Goal: Information Seeking & Learning: Learn about a topic

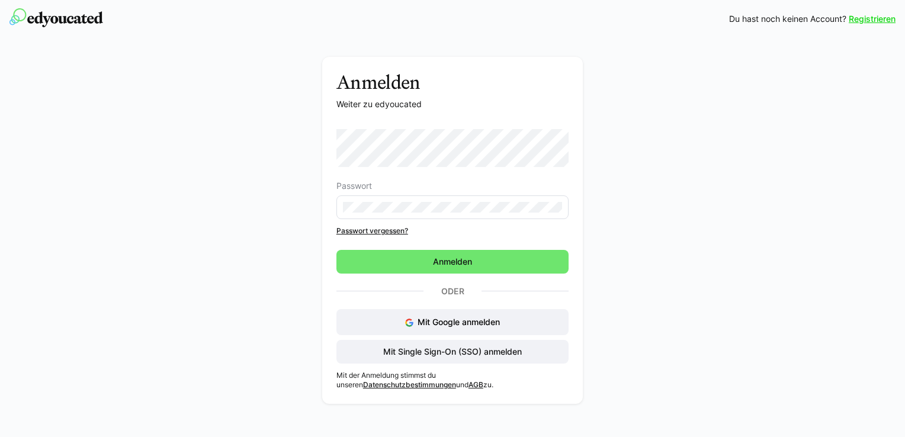
click at [358, 231] on link "Passwort vergessen?" at bounding box center [452, 230] width 232 height 9
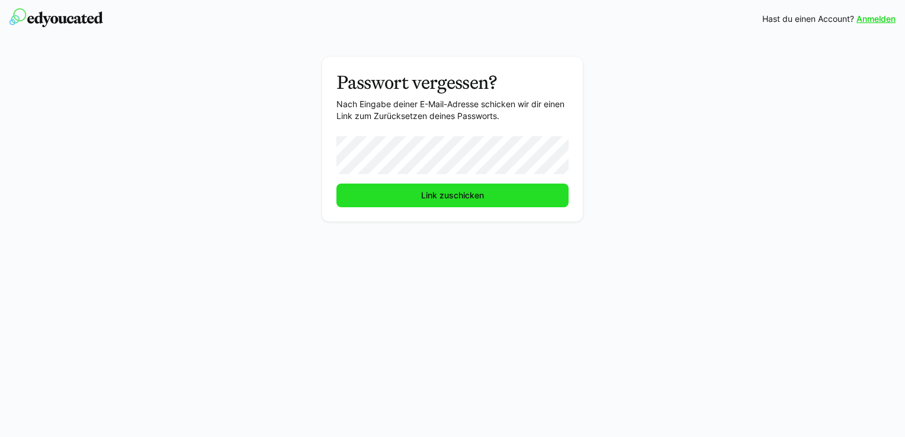
click at [407, 193] on span "Link zuschicken" at bounding box center [452, 196] width 232 height 24
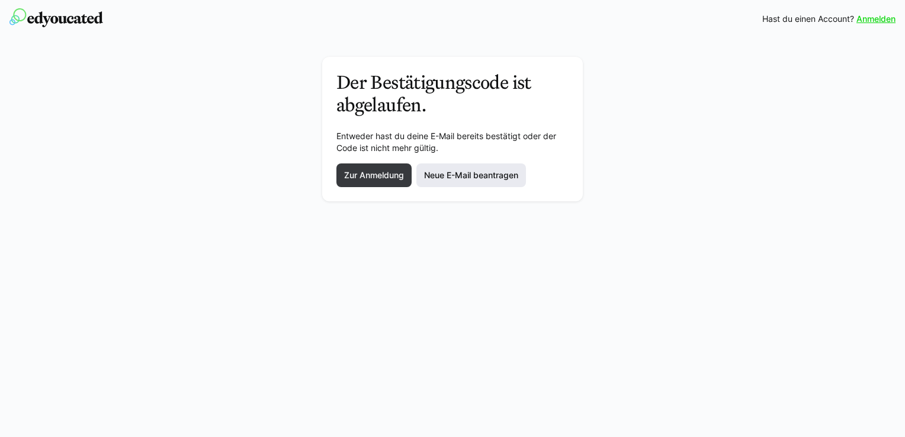
click at [458, 177] on span "Neue E-Mail beantragen" at bounding box center [471, 175] width 98 height 12
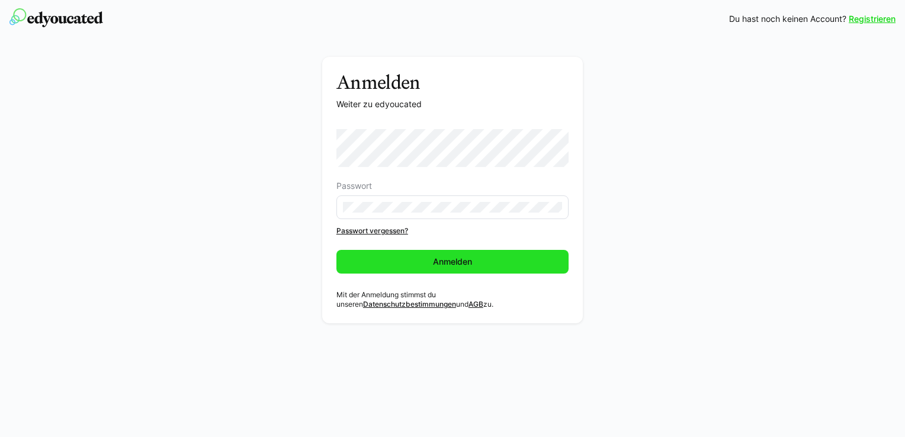
click at [412, 257] on span "Anmelden" at bounding box center [452, 262] width 232 height 24
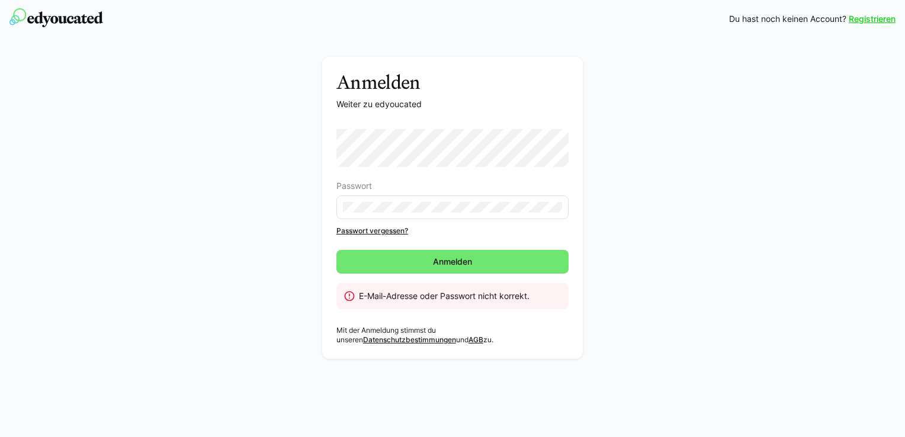
click at [342, 230] on link "Passwort vergessen?" at bounding box center [452, 230] width 232 height 9
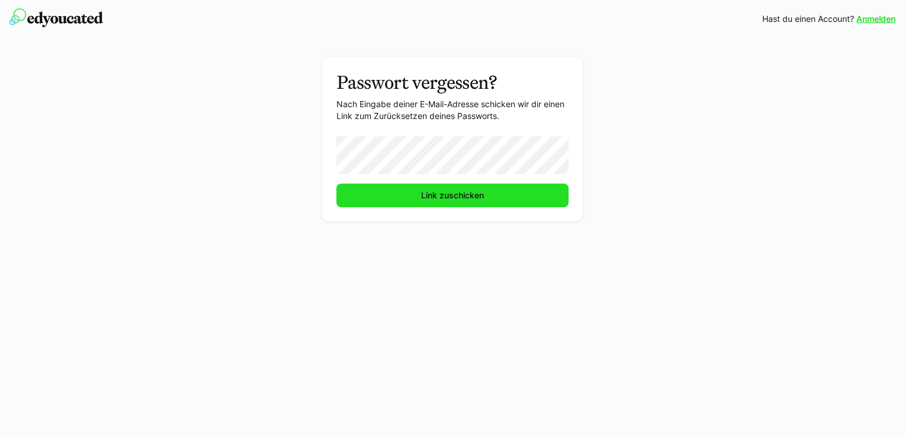
click at [422, 195] on span "Link zuschicken" at bounding box center [452, 195] width 66 height 12
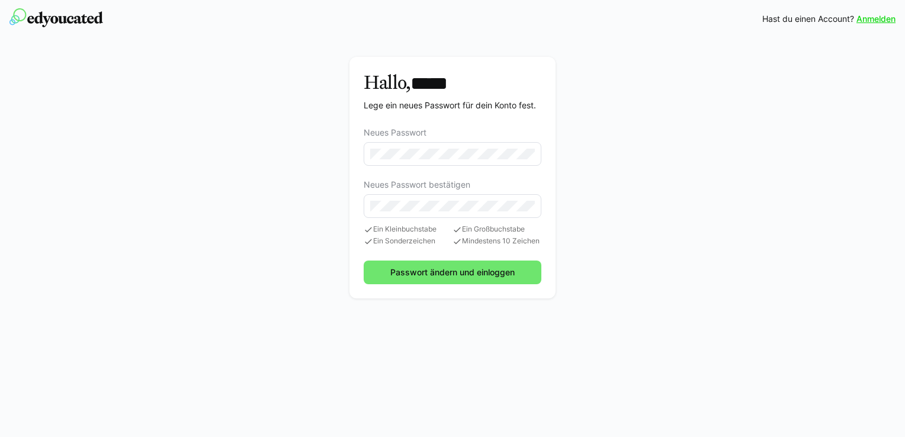
click at [367, 153] on eds-input at bounding box center [452, 154] width 178 height 24
click at [509, 145] on eds-input at bounding box center [452, 154] width 178 height 24
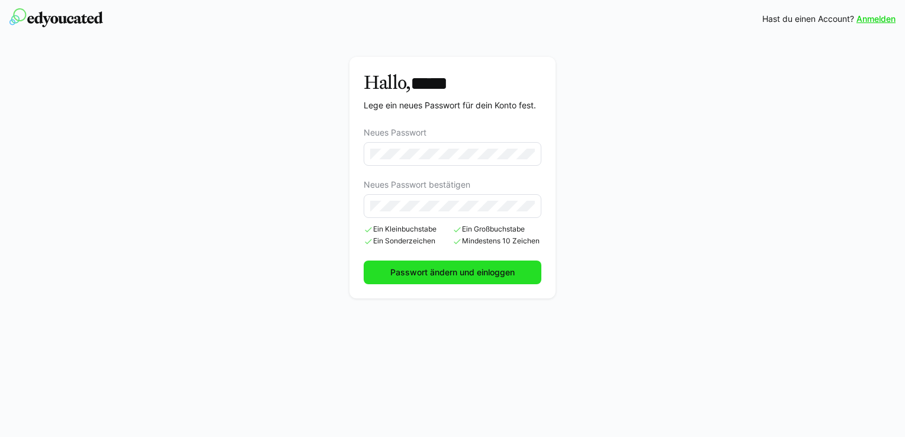
click at [427, 266] on span "Passwort ändern und einloggen" at bounding box center [452, 272] width 128 height 12
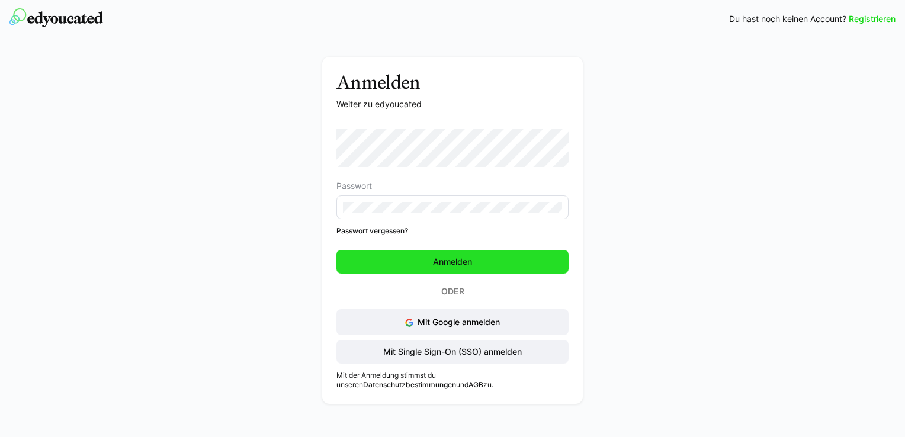
click at [408, 256] on span "Anmelden" at bounding box center [452, 262] width 232 height 24
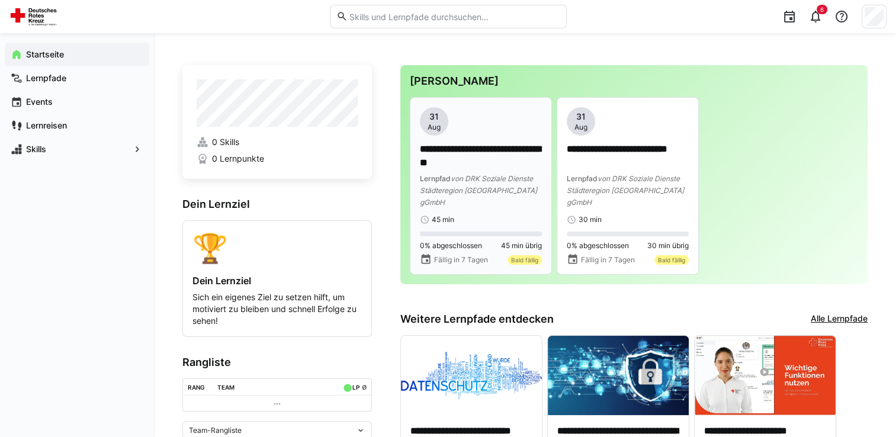
click at [507, 215] on div "45 min" at bounding box center [481, 219] width 122 height 9
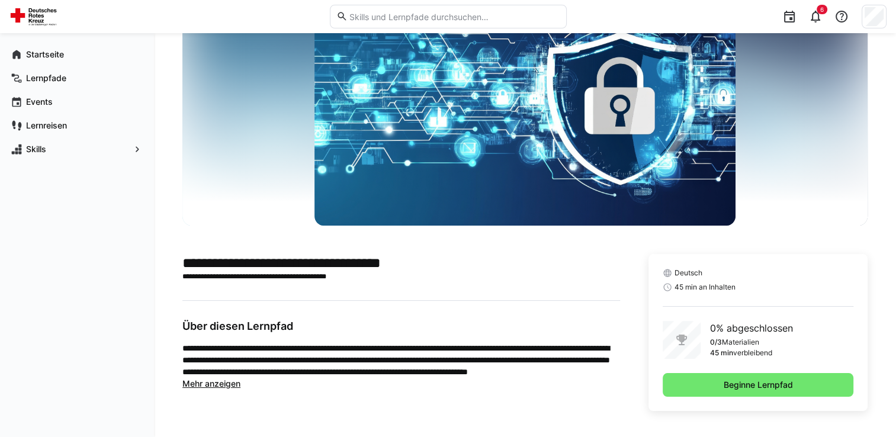
scroll to position [75, 0]
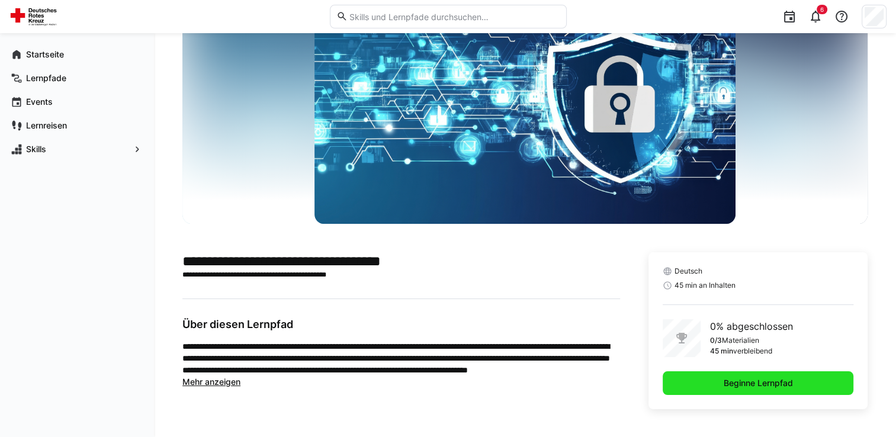
click at [713, 378] on span "Beginne Lernpfad" at bounding box center [757, 383] width 191 height 24
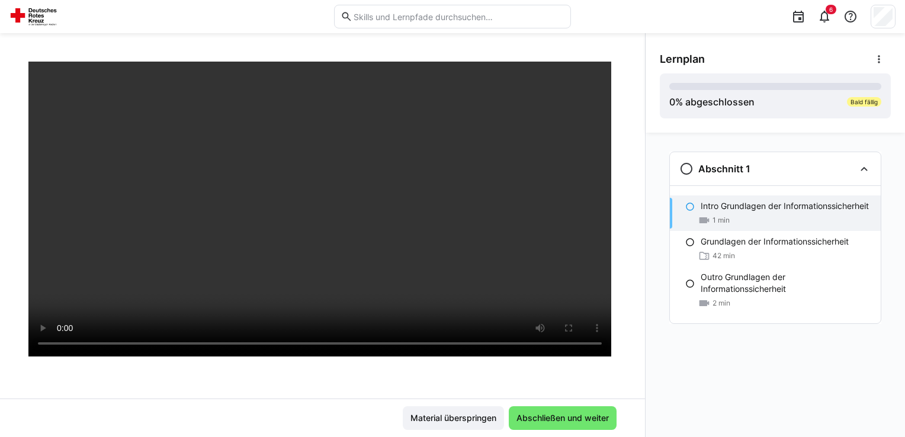
scroll to position [202, 0]
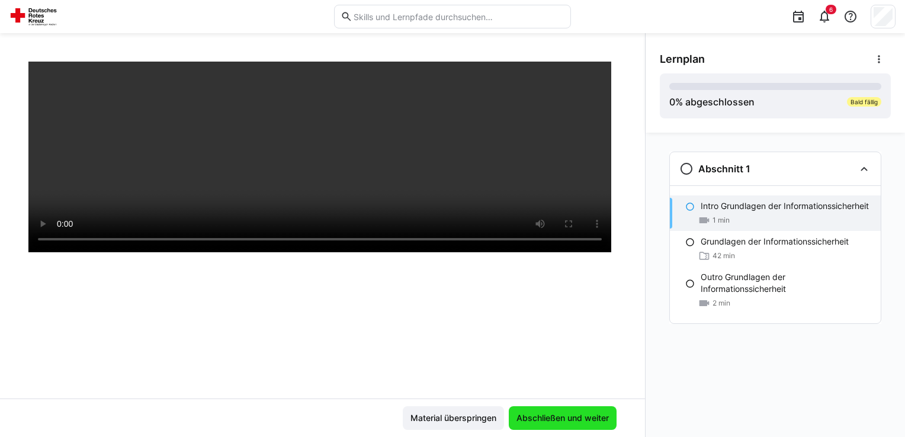
click at [533, 414] on span "Abschließen und weiter" at bounding box center [562, 418] width 96 height 12
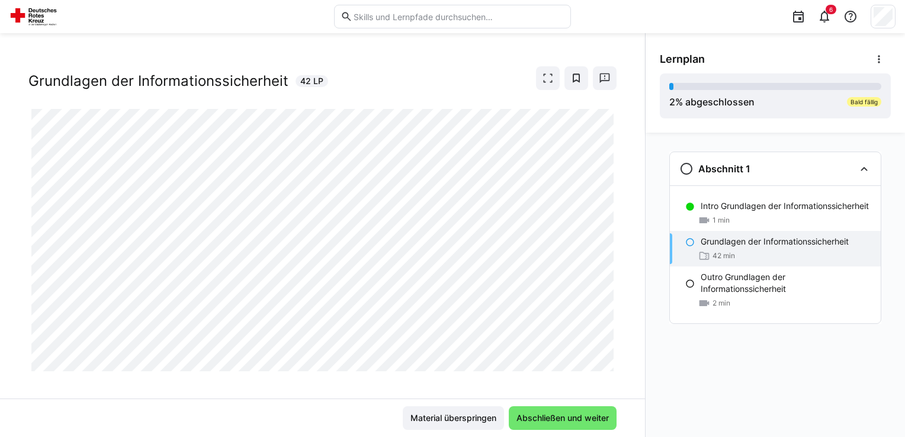
scroll to position [27, 0]
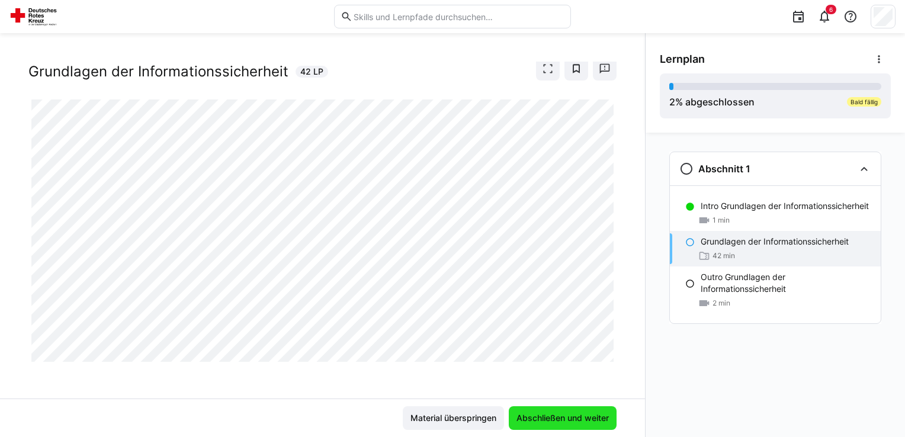
click at [533, 419] on span "Abschließen und weiter" at bounding box center [562, 418] width 96 height 12
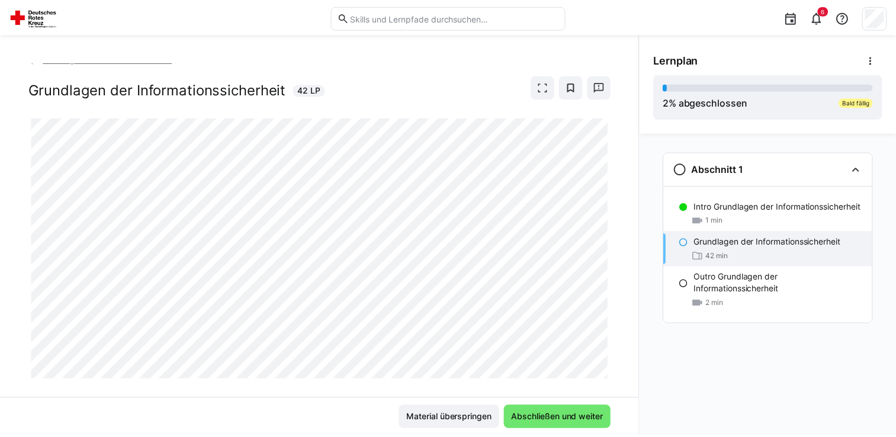
scroll to position [0, 0]
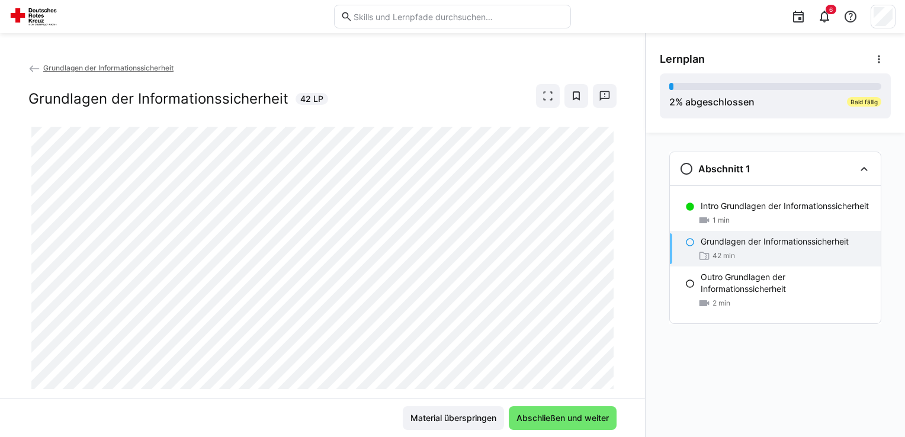
click at [127, 67] on span "Grundlagen der Informationssicherheit" at bounding box center [108, 67] width 130 height 9
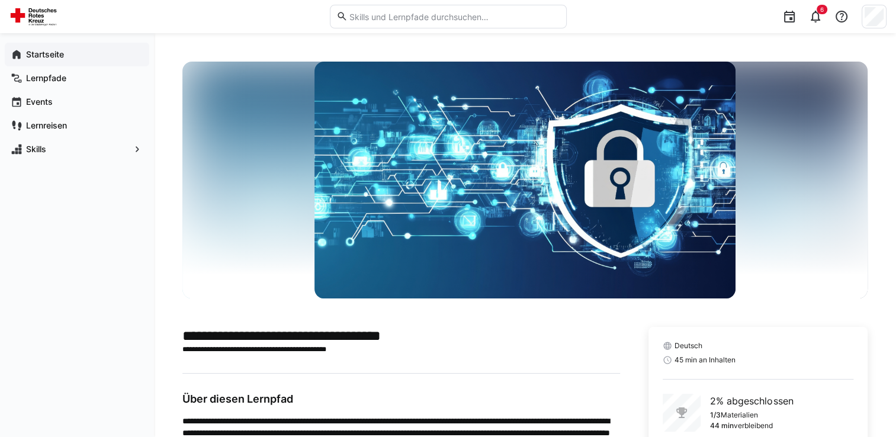
click at [0, 0] on app-navigation-label "Startseite" at bounding box center [0, 0] width 0 height 0
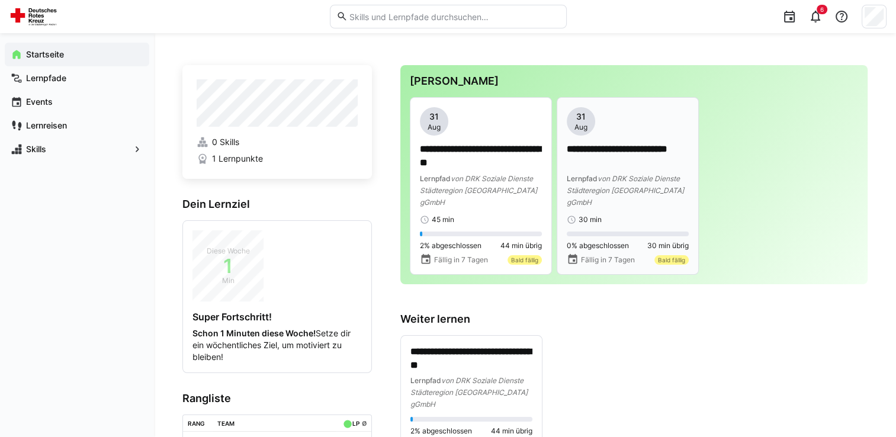
click at [639, 155] on p "**********" at bounding box center [628, 156] width 122 height 27
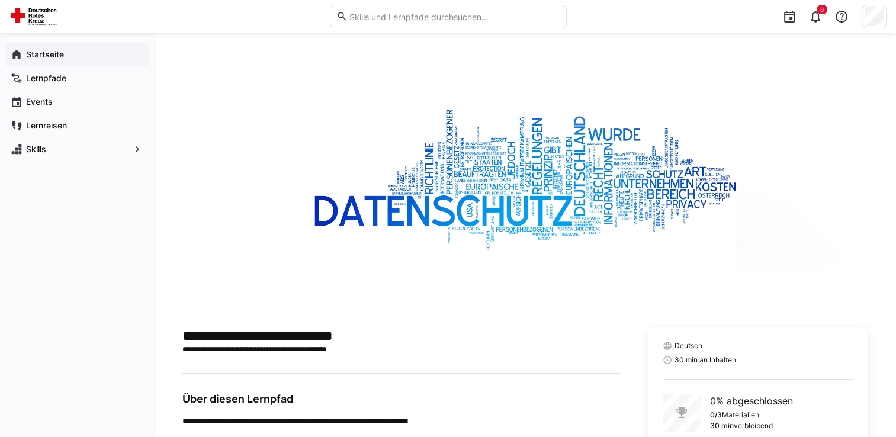
click at [0, 0] on app-navigation-label "Startseite" at bounding box center [0, 0] width 0 height 0
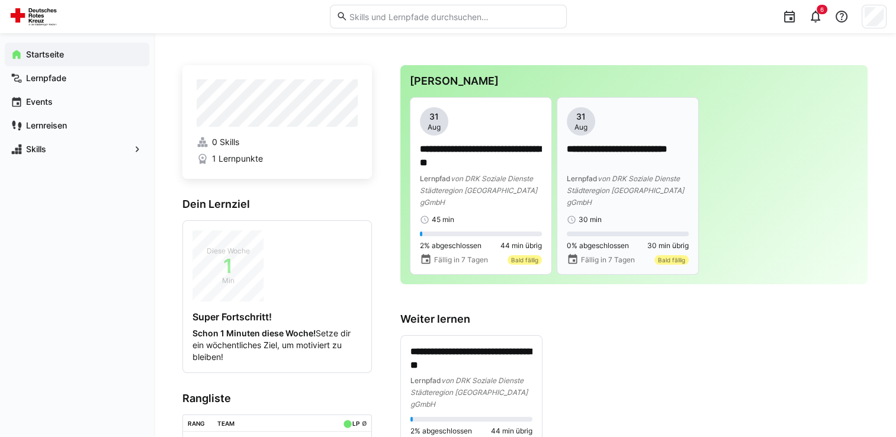
click at [624, 160] on p "**********" at bounding box center [628, 156] width 122 height 27
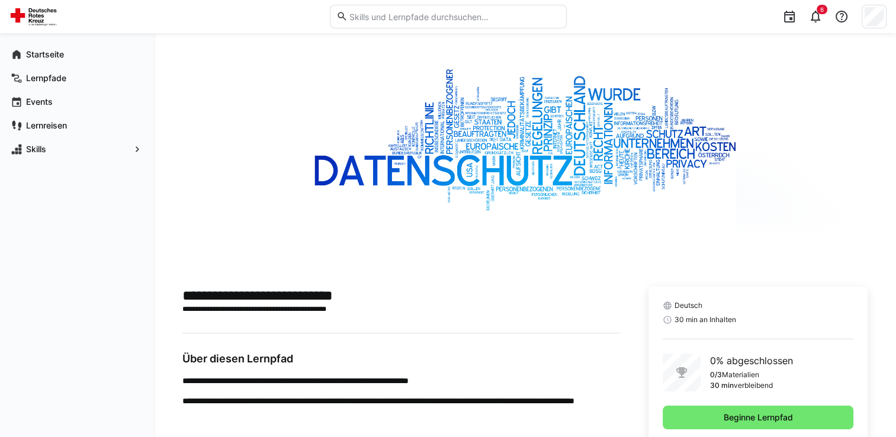
scroll to position [75, 0]
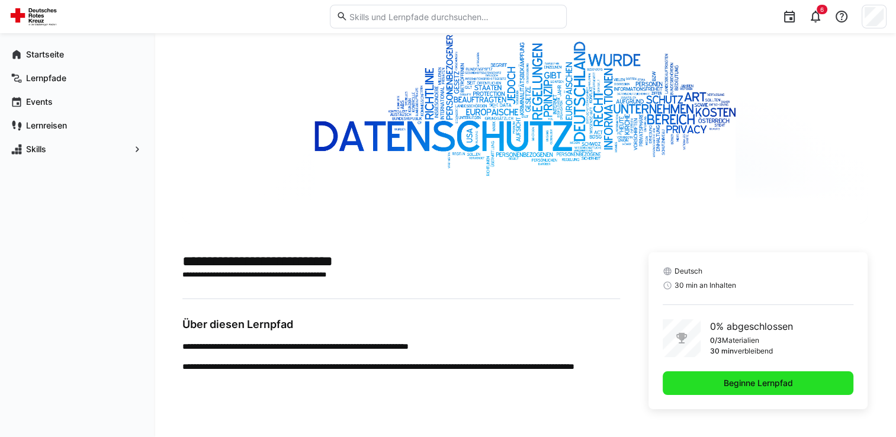
click at [744, 380] on span "Beginne Lernpfad" at bounding box center [758, 383] width 73 height 12
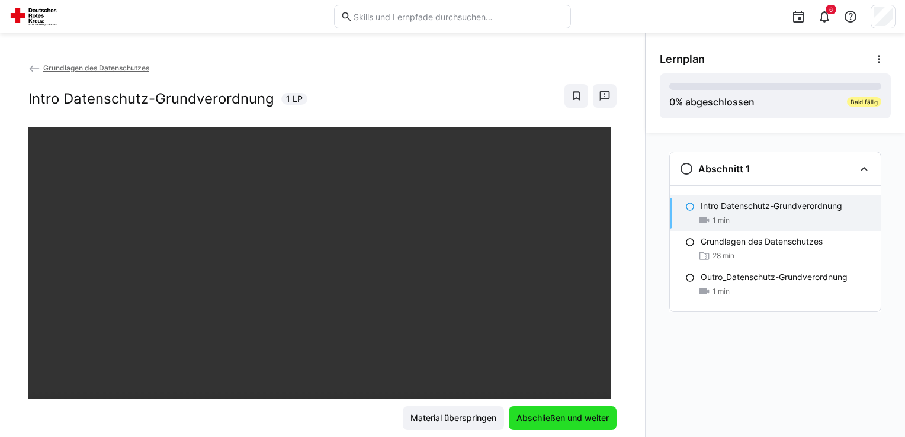
click at [543, 416] on span "Abschließen und weiter" at bounding box center [562, 418] width 96 height 12
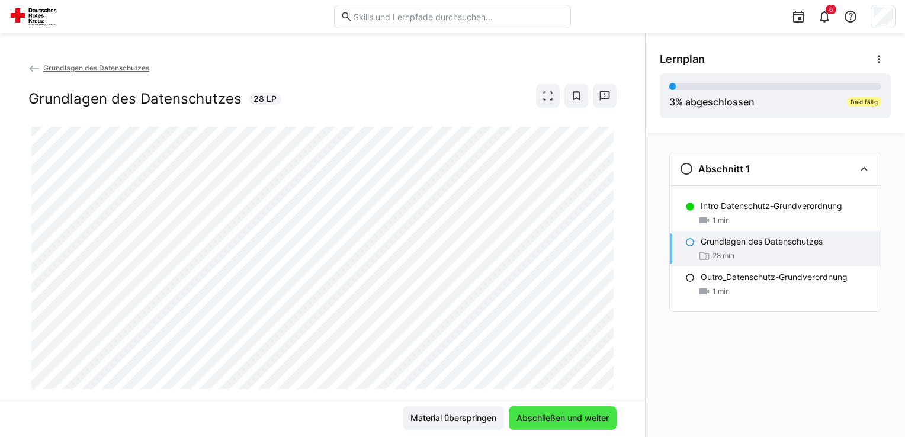
click at [550, 414] on span "Abschließen und weiter" at bounding box center [562, 418] width 96 height 12
click at [445, 414] on span "Material überspringen" at bounding box center [452, 418] width 89 height 12
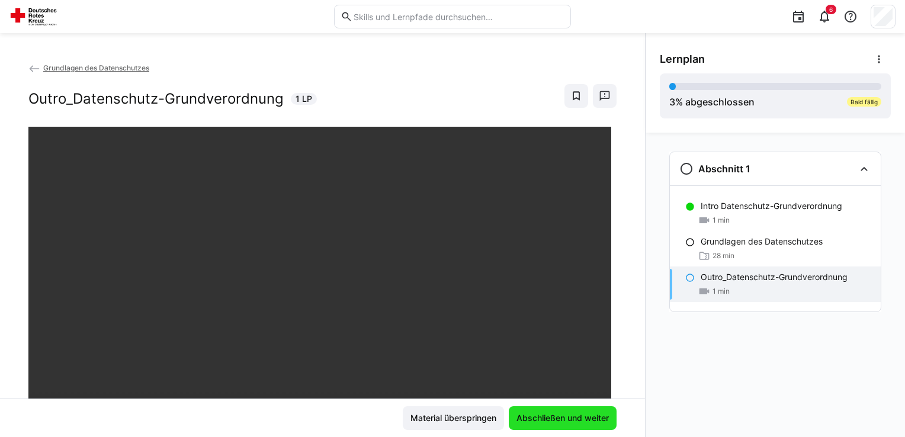
click at [565, 414] on span "Abschließen und weiter" at bounding box center [562, 418] width 96 height 12
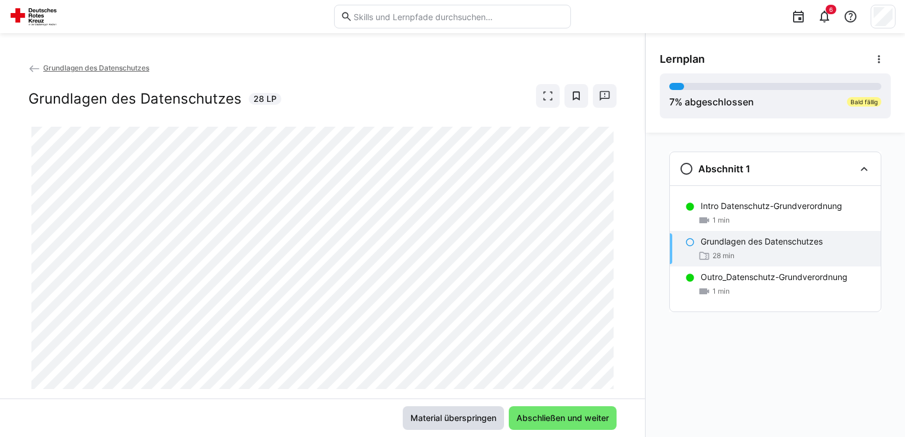
click at [440, 417] on span "Material überspringen" at bounding box center [452, 418] width 89 height 12
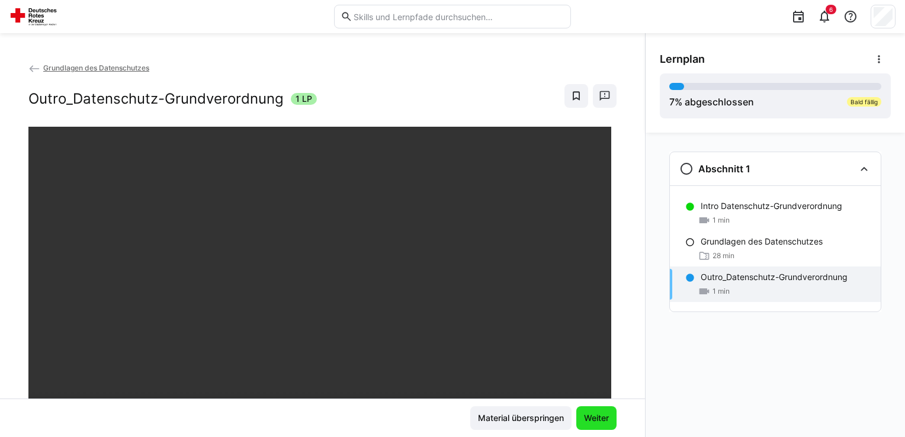
click at [590, 416] on span "Weiter" at bounding box center [596, 418] width 28 height 12
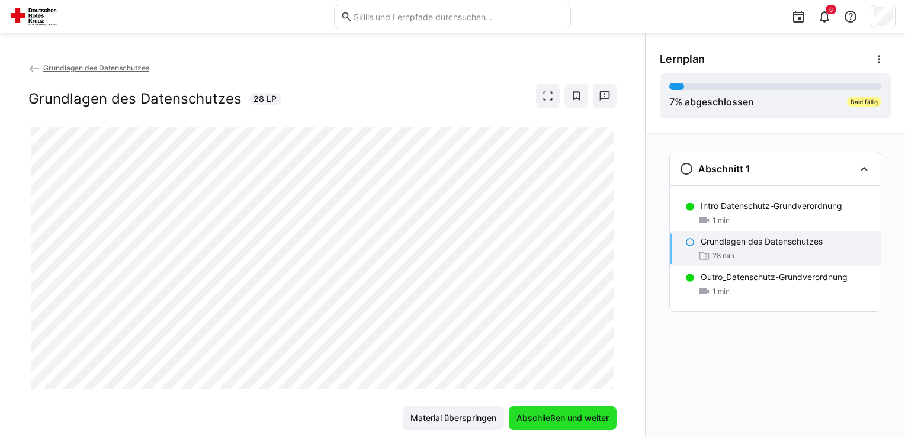
click at [543, 410] on span "Abschließen und weiter" at bounding box center [563, 418] width 108 height 24
click at [424, 414] on span "Material überspringen" at bounding box center [452, 418] width 89 height 12
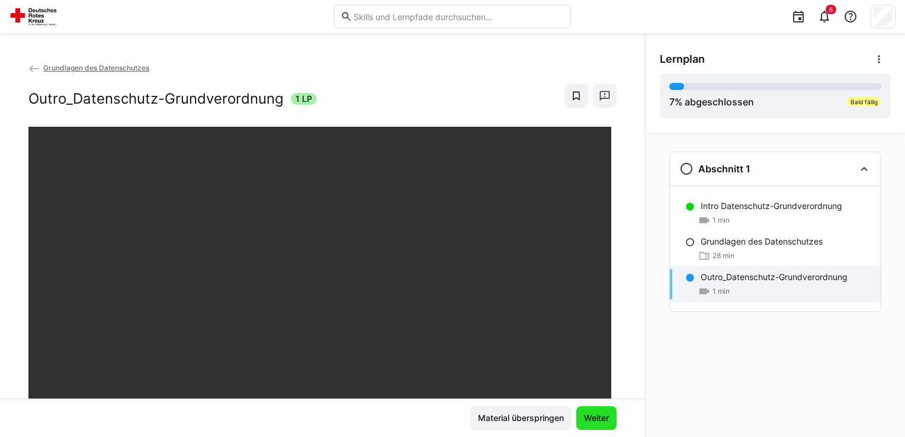
click at [604, 413] on span "Weiter" at bounding box center [596, 418] width 28 height 12
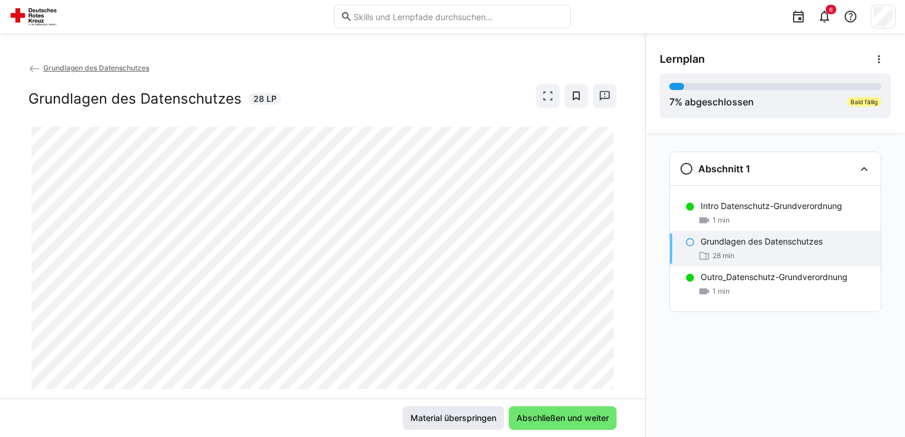
click at [433, 413] on span "Material überspringen" at bounding box center [452, 418] width 89 height 12
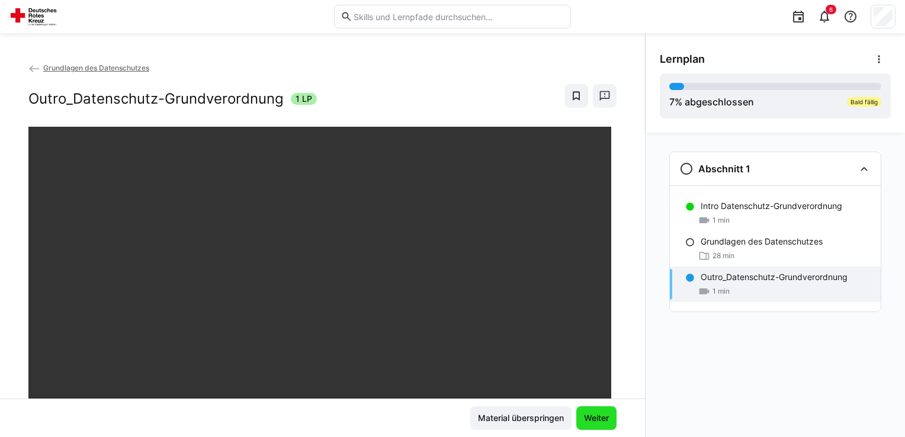
click at [589, 416] on span "Weiter" at bounding box center [596, 418] width 28 height 12
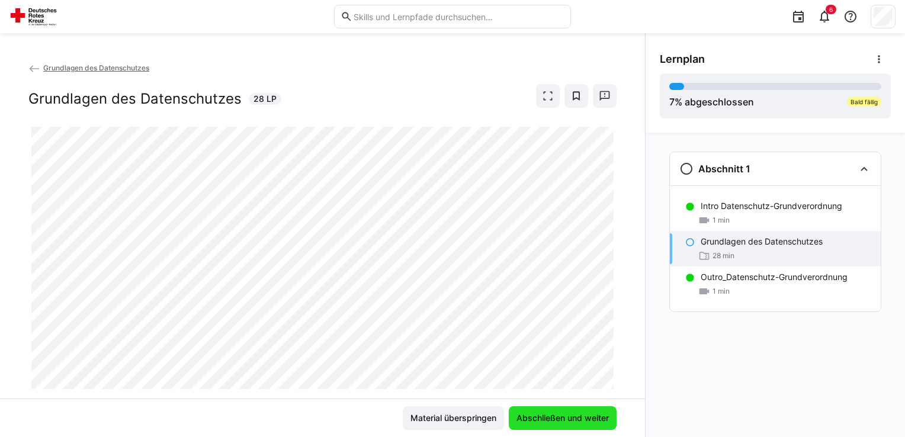
click at [548, 413] on span "Abschließen und weiter" at bounding box center [562, 418] width 96 height 12
click at [466, 413] on span "Material überspringen" at bounding box center [452, 418] width 89 height 12
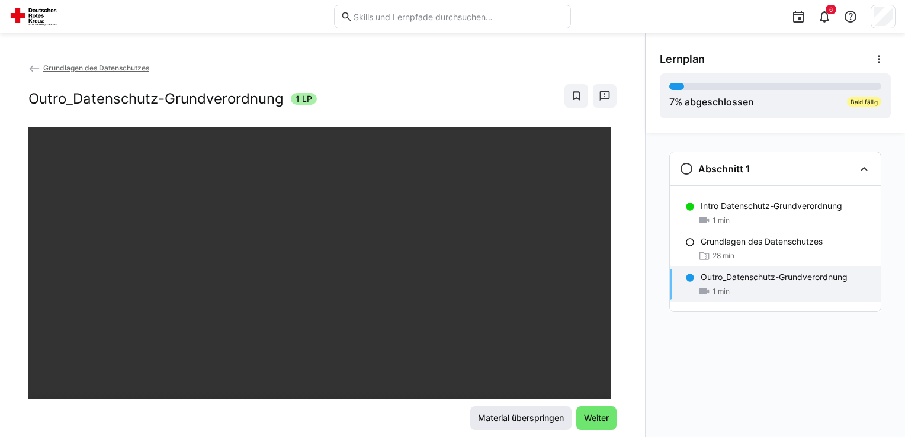
click at [507, 414] on span "Material überspringen" at bounding box center [520, 418] width 89 height 12
click at [592, 413] on span "Weiter" at bounding box center [596, 418] width 28 height 12
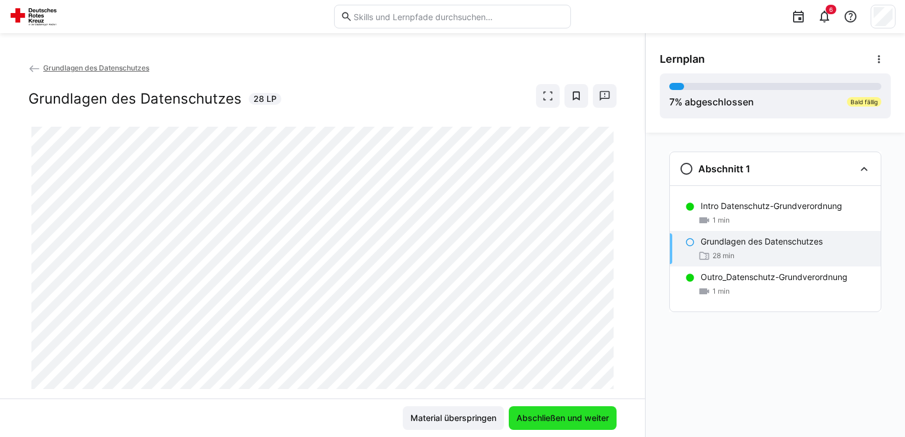
click at [543, 416] on span "Abschließen und weiter" at bounding box center [562, 418] width 96 height 12
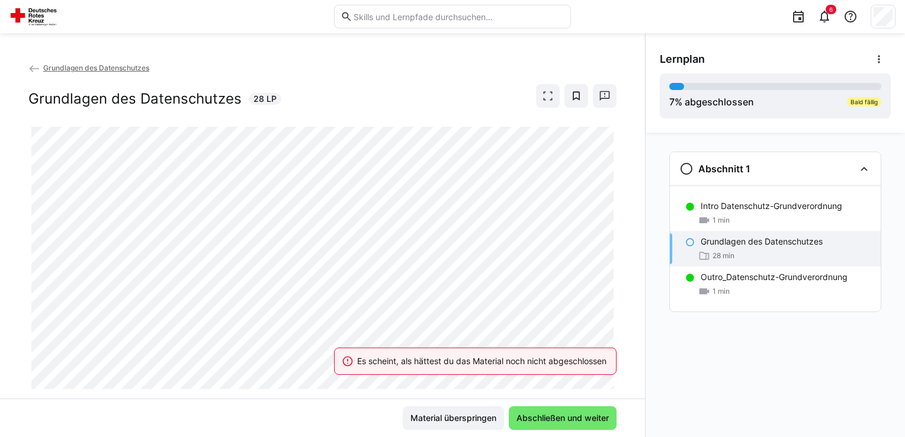
click at [523, 362] on div "Es scheint, als hättest du das Material noch nicht abgeschlossen" at bounding box center [481, 361] width 249 height 12
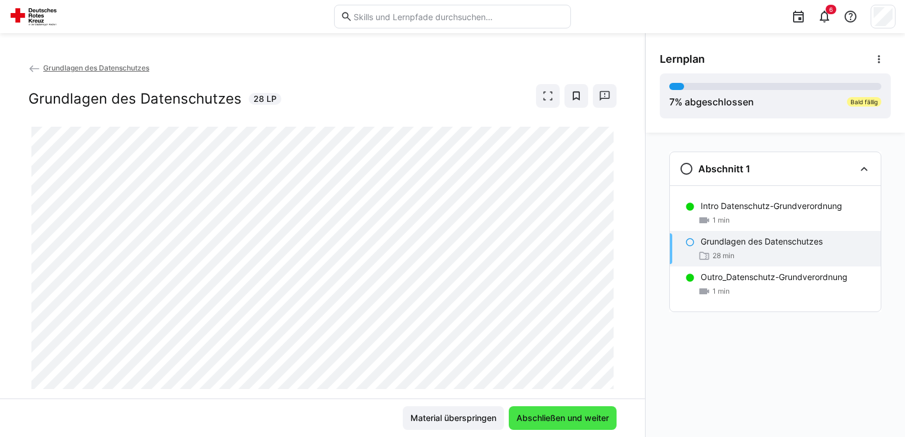
click at [535, 416] on span "Abschließen und weiter" at bounding box center [562, 418] width 96 height 12
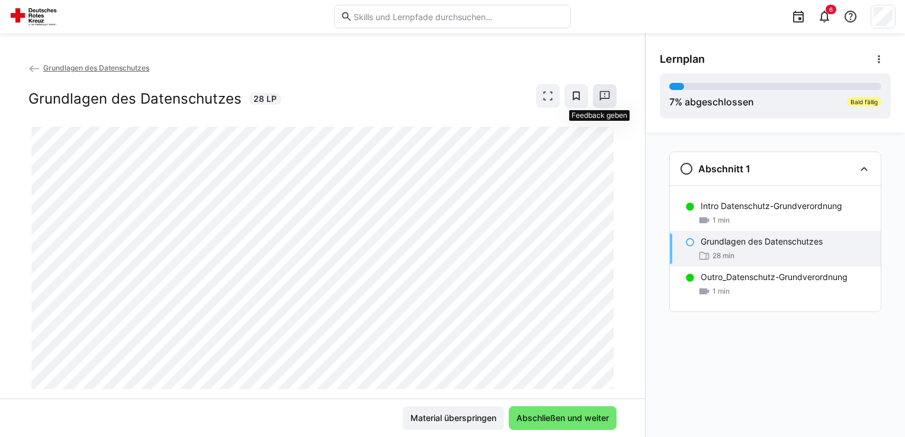
click at [598, 92] on eds-icon at bounding box center [604, 96] width 12 height 12
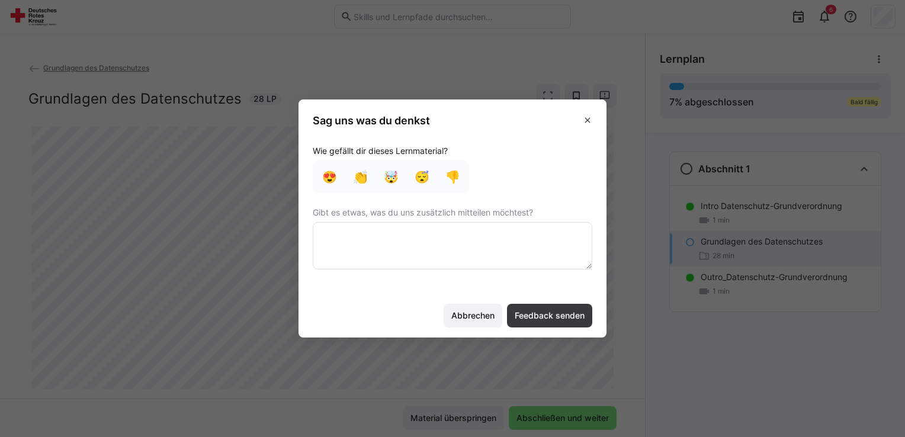
click at [609, 68] on eds-dialog "Sag uns was du denkst Wie gefällt dir dieses Lernmaterial? 😍 👏 🤯 😴 👎 Gibt es et…" at bounding box center [452, 218] width 905 height 437
click at [585, 118] on eds-icon at bounding box center [587, 119] width 9 height 9
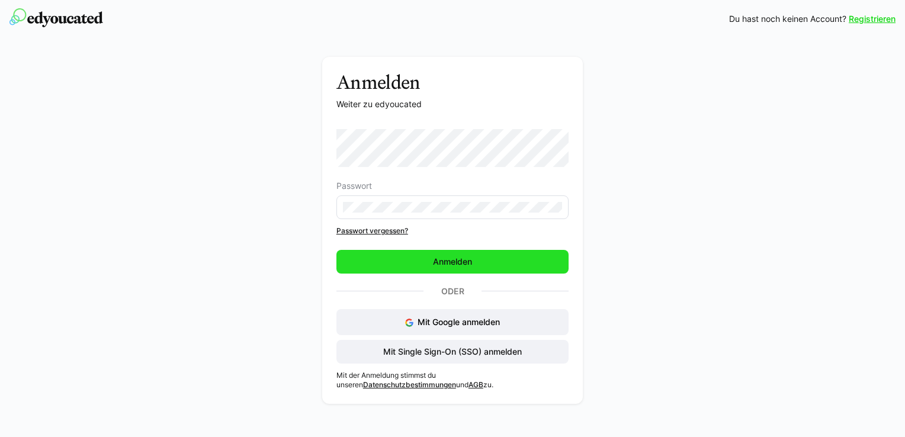
click at [432, 260] on span "Anmelden" at bounding box center [452, 262] width 43 height 12
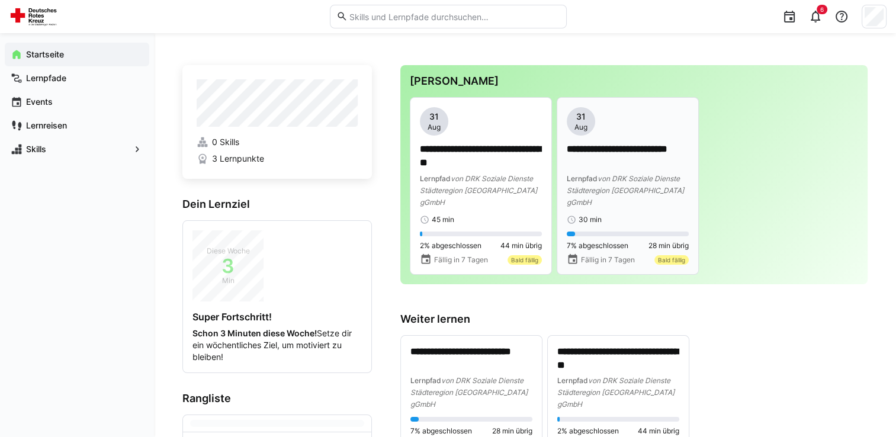
click at [453, 215] on div "30 min" at bounding box center [628, 219] width 122 height 9
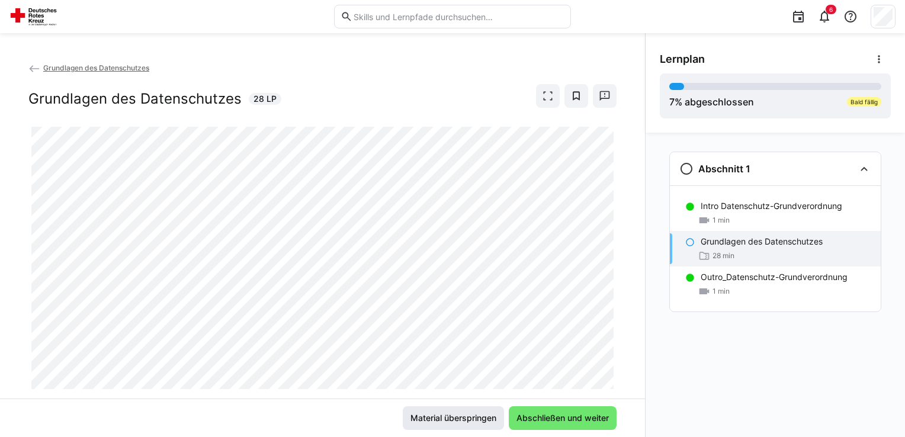
click at [453, 413] on span "Material überspringen" at bounding box center [452, 418] width 89 height 12
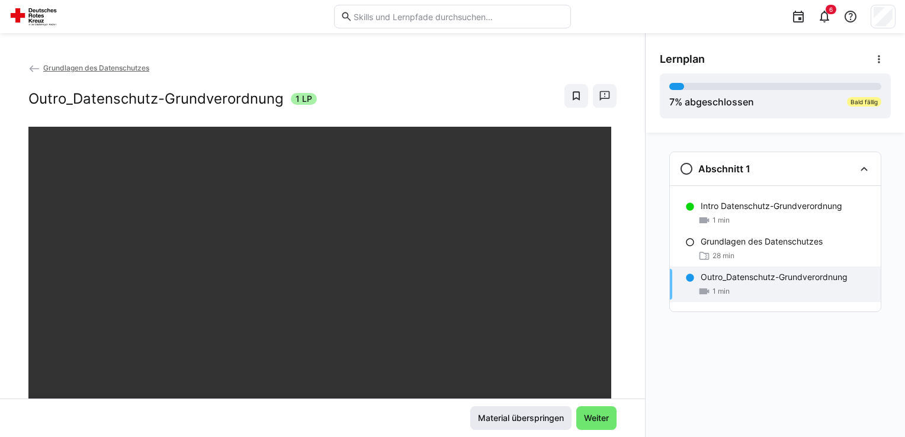
click at [453, 413] on span "Material überspringen" at bounding box center [520, 418] width 101 height 24
click at [453, 414] on span "Material überspringen" at bounding box center [520, 418] width 89 height 12
click at [453, 276] on p "Outro_Datenschutz-Grundverordnung" at bounding box center [773, 277] width 147 height 12
click at [453, 416] on span "Weiter" at bounding box center [596, 418] width 28 height 12
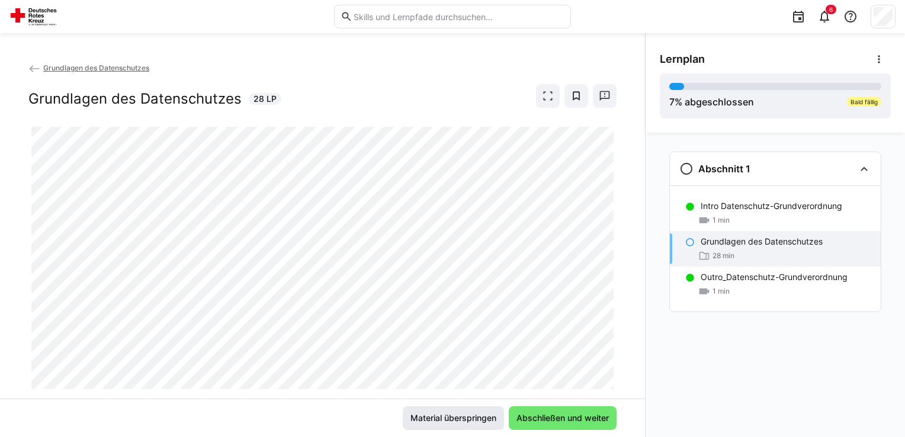
click at [453, 415] on span "Material überspringen" at bounding box center [452, 418] width 89 height 12
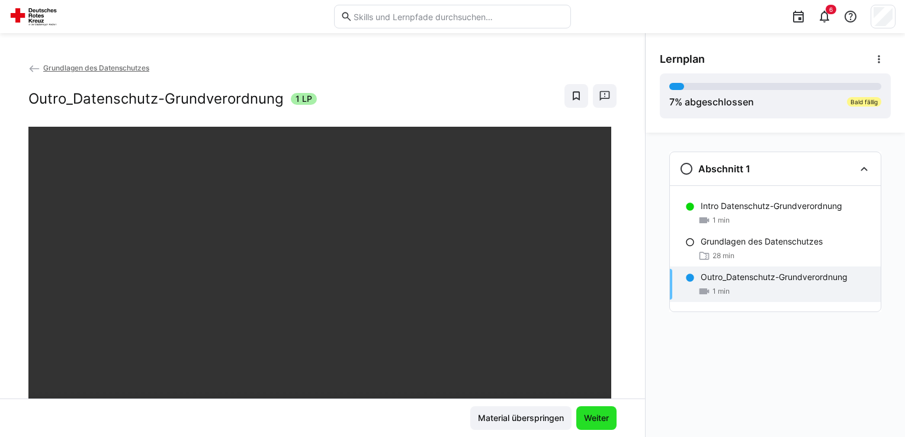
click at [453, 410] on span "Weiter" at bounding box center [596, 418] width 40 height 24
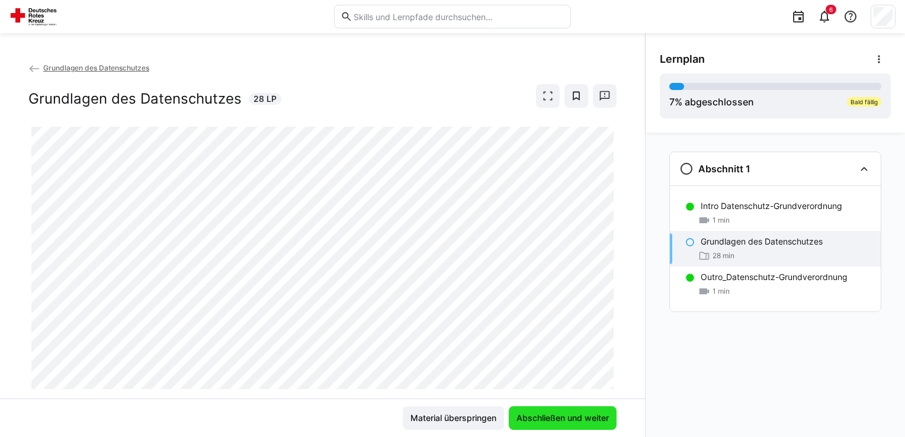
click at [453, 416] on span "Abschließen und weiter" at bounding box center [562, 418] width 96 height 12
click at [432, 417] on span "Material überspringen" at bounding box center [452, 418] width 89 height 12
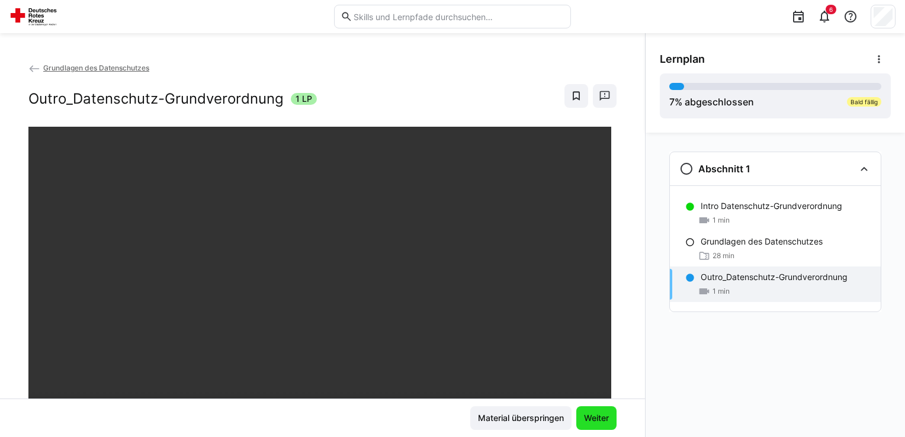
click at [453, 415] on span "Weiter" at bounding box center [596, 418] width 28 height 12
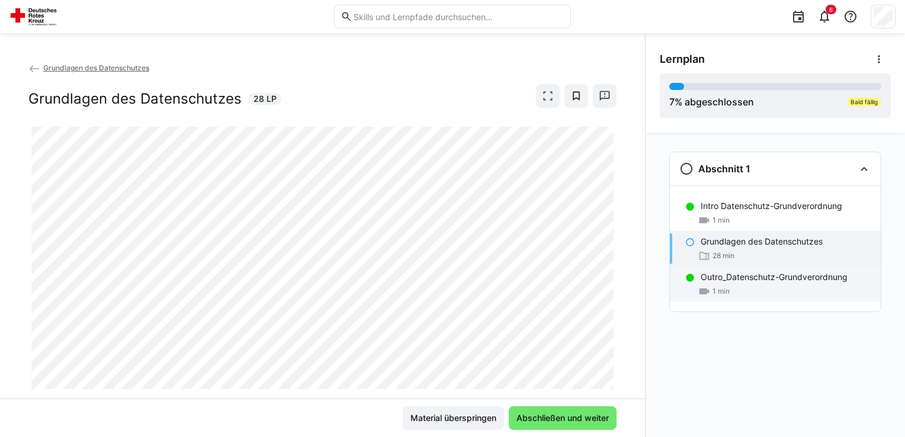
click at [453, 275] on p "Outro_Datenschutz-Grundverordnung" at bounding box center [773, 277] width 147 height 12
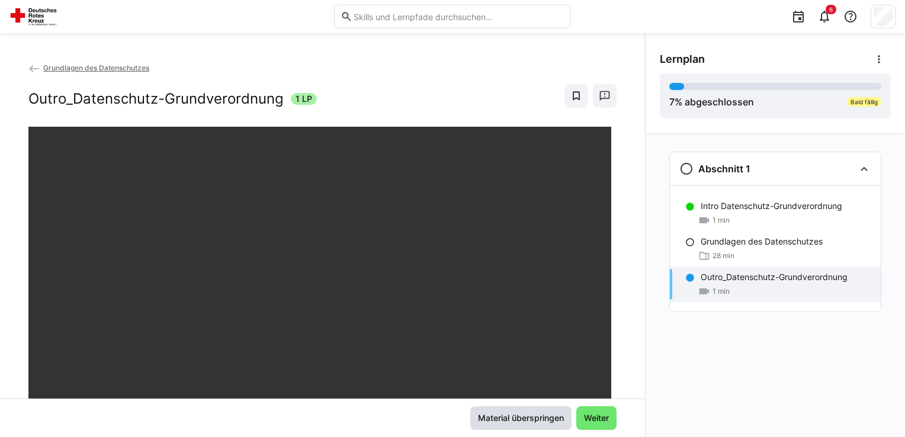
click at [453, 416] on span "Material überspringen" at bounding box center [520, 418] width 89 height 12
click at [453, 414] on span "Weiter" at bounding box center [596, 418] width 28 height 12
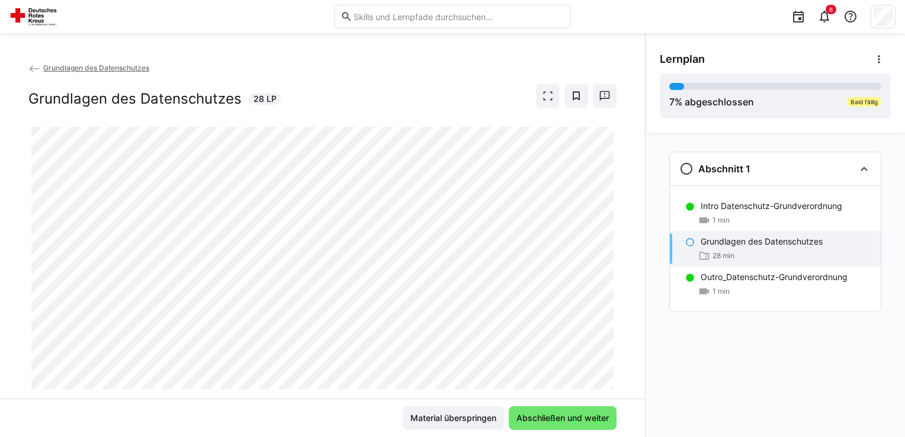
click at [34, 66] on eds-icon at bounding box center [34, 69] width 12 height 12
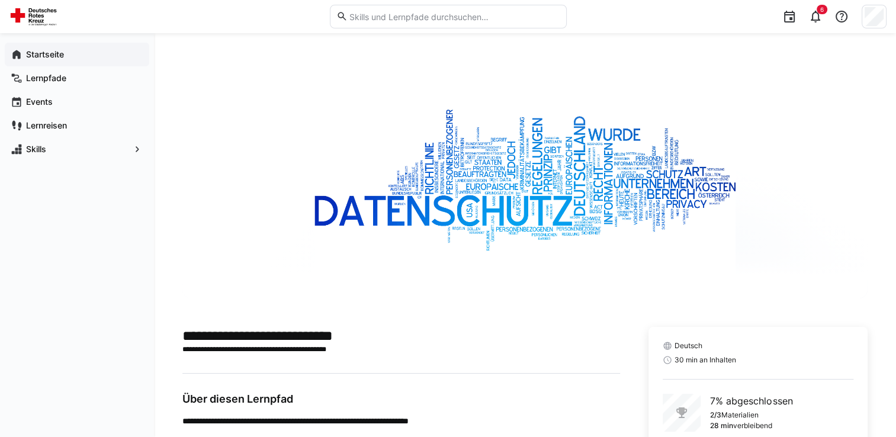
click at [17, 53] on eds-icon at bounding box center [17, 55] width 12 height 12
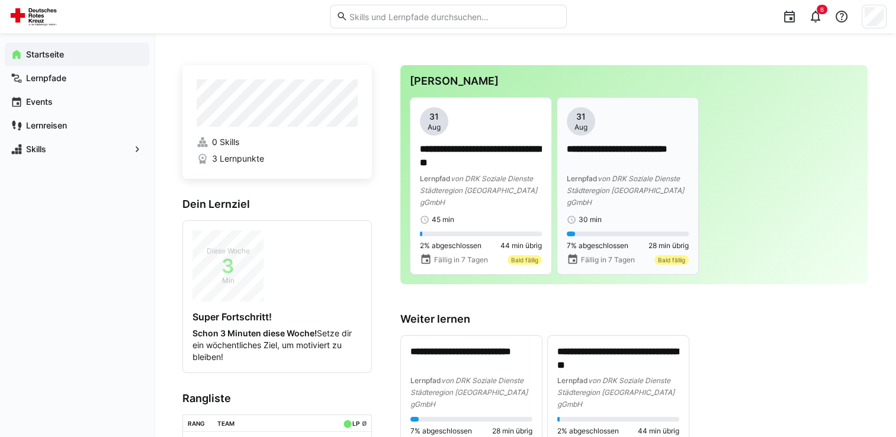
click at [453, 215] on div "30 min" at bounding box center [628, 219] width 122 height 9
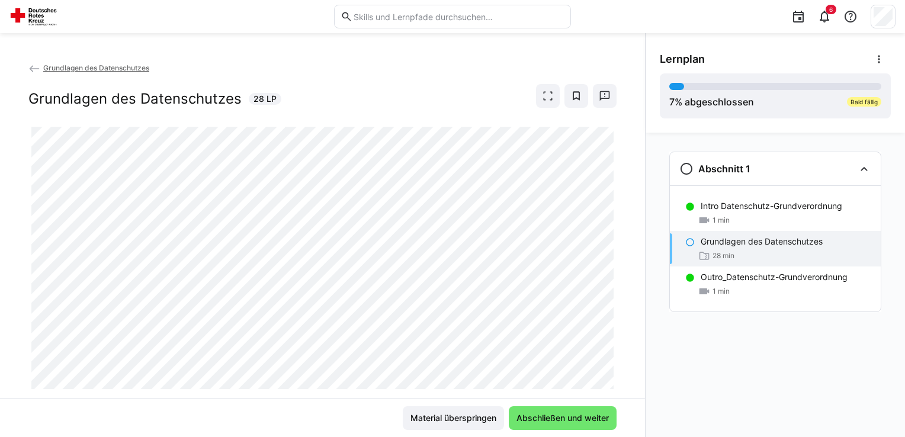
scroll to position [27, 0]
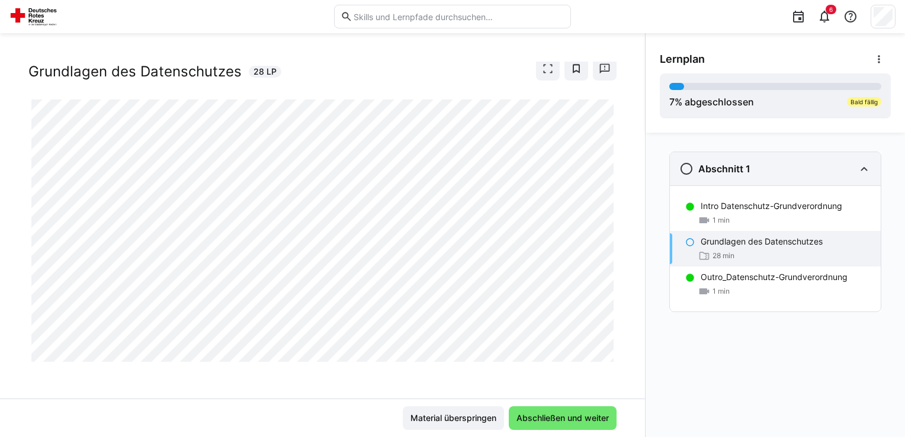
click at [453, 168] on eds-icon at bounding box center [686, 169] width 14 height 14
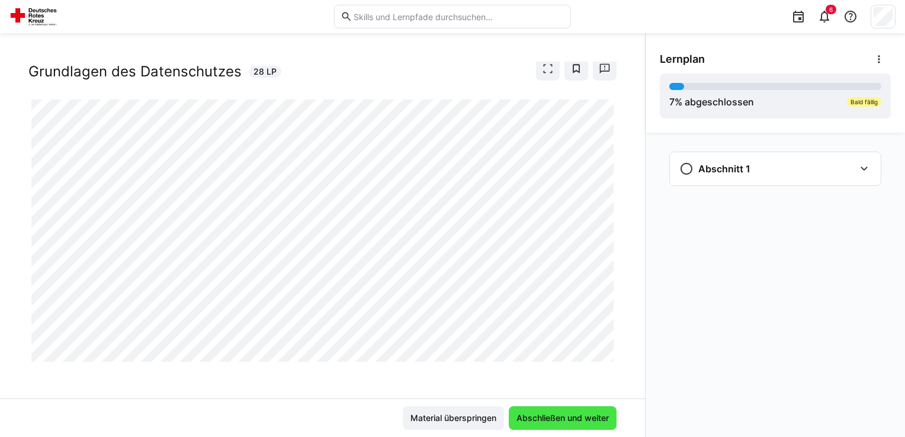
click at [453, 408] on span "Abschließen und weiter" at bounding box center [563, 418] width 108 height 24
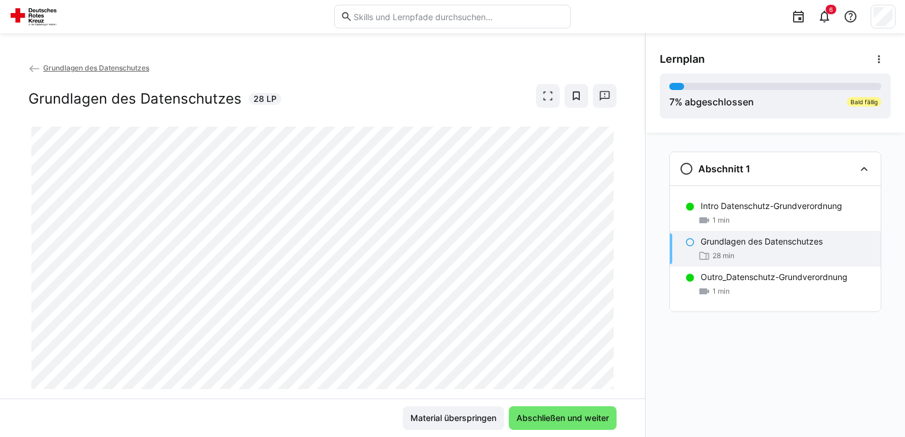
click at [34, 67] on eds-icon at bounding box center [34, 69] width 12 height 12
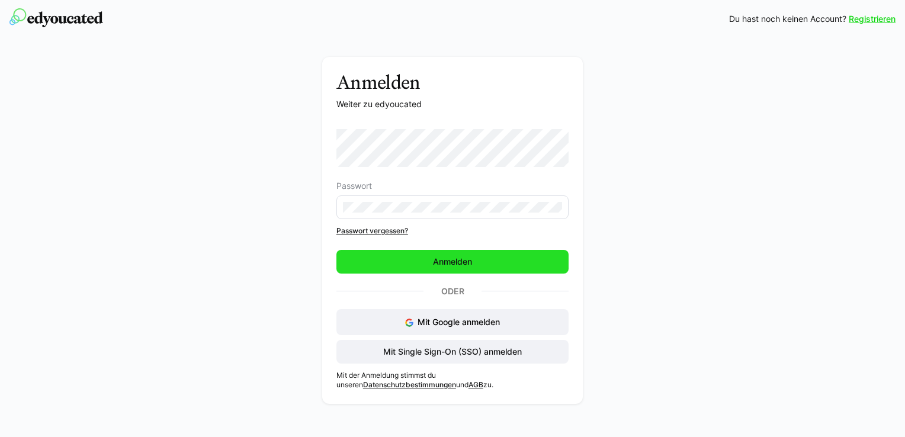
click at [411, 266] on span "Anmelden" at bounding box center [452, 262] width 232 height 24
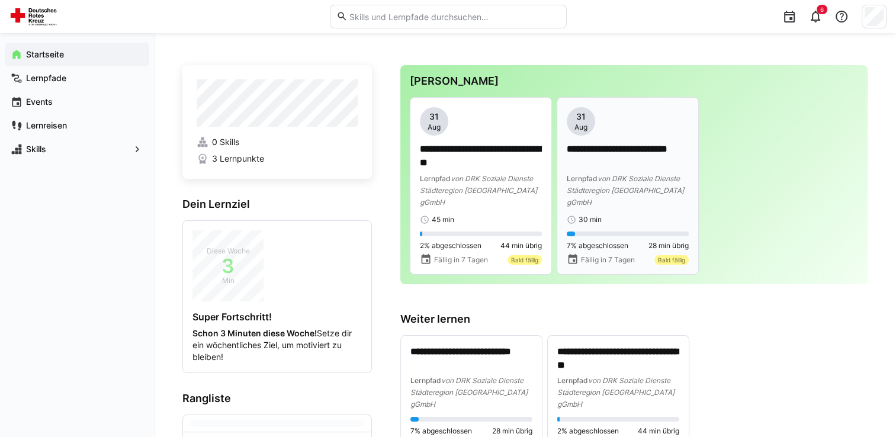
click at [635, 144] on p "**********" at bounding box center [628, 156] width 122 height 27
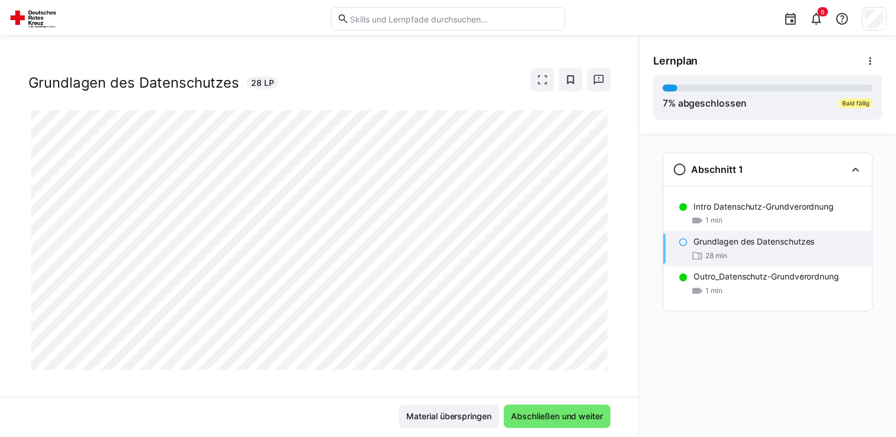
scroll to position [27, 0]
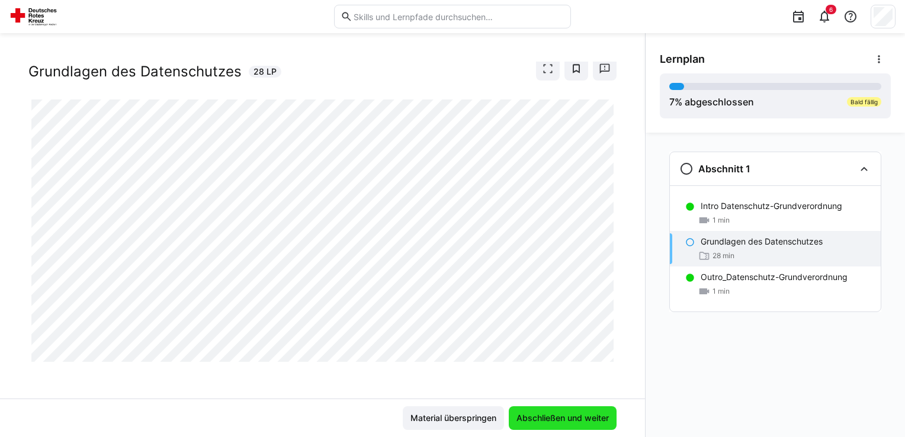
click at [558, 418] on span "Abschließen und weiter" at bounding box center [562, 418] width 96 height 12
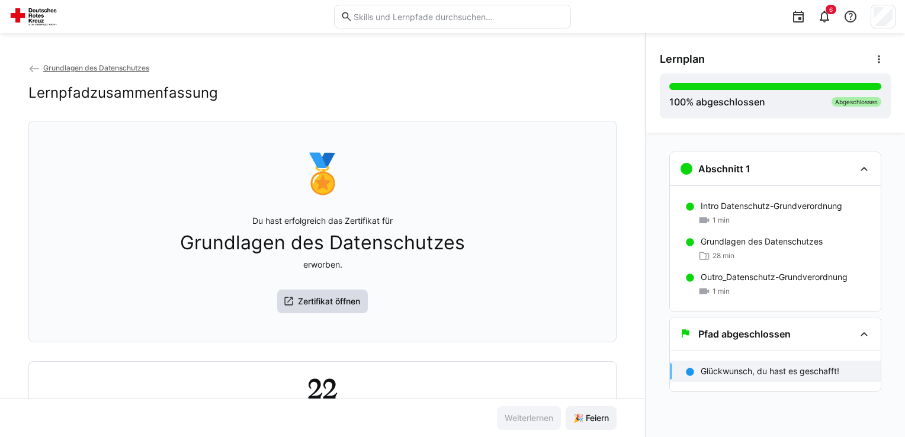
click at [308, 303] on span "Zertifikat öffnen" at bounding box center [329, 301] width 66 height 12
click at [84, 67] on span "Grundlagen des Datenschutzes" at bounding box center [96, 67] width 106 height 9
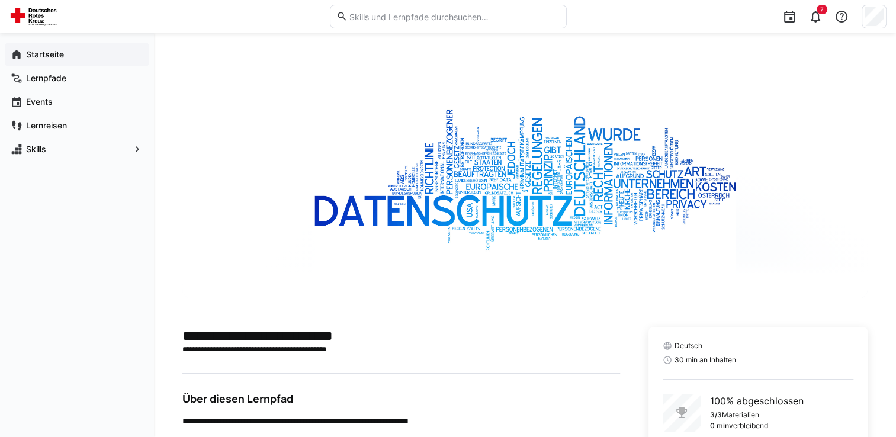
click at [0, 0] on app-navigation-label "Startseite" at bounding box center [0, 0] width 0 height 0
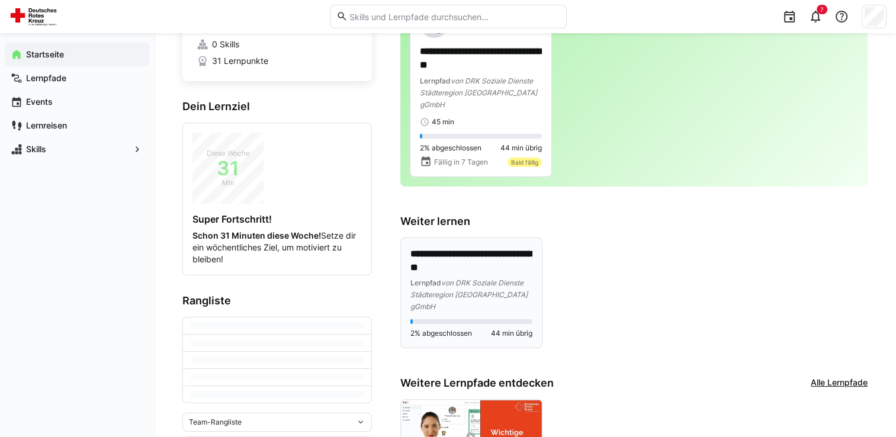
scroll to position [118, 0]
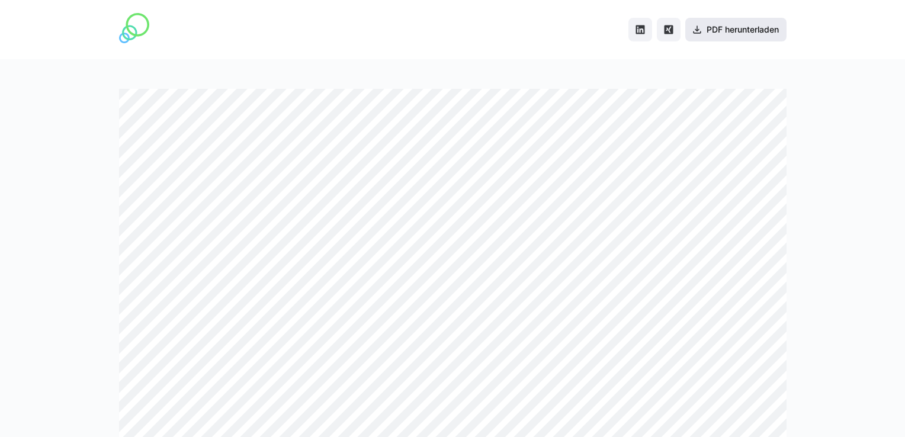
click at [732, 25] on span "PDF herunterladen" at bounding box center [742, 30] width 76 height 12
